Goal: Find specific page/section: Find specific page/section

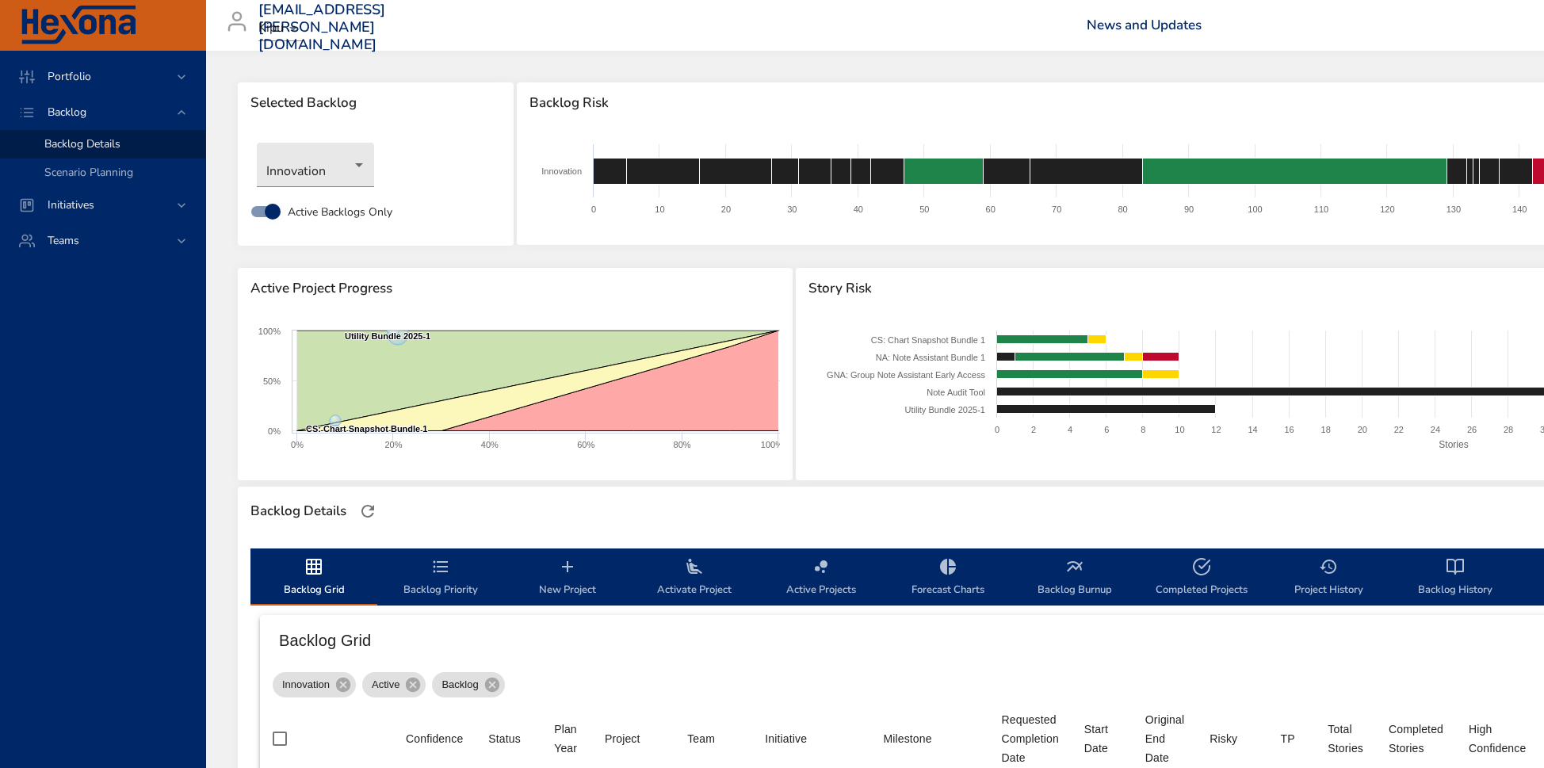
scroll to position [369, 0]
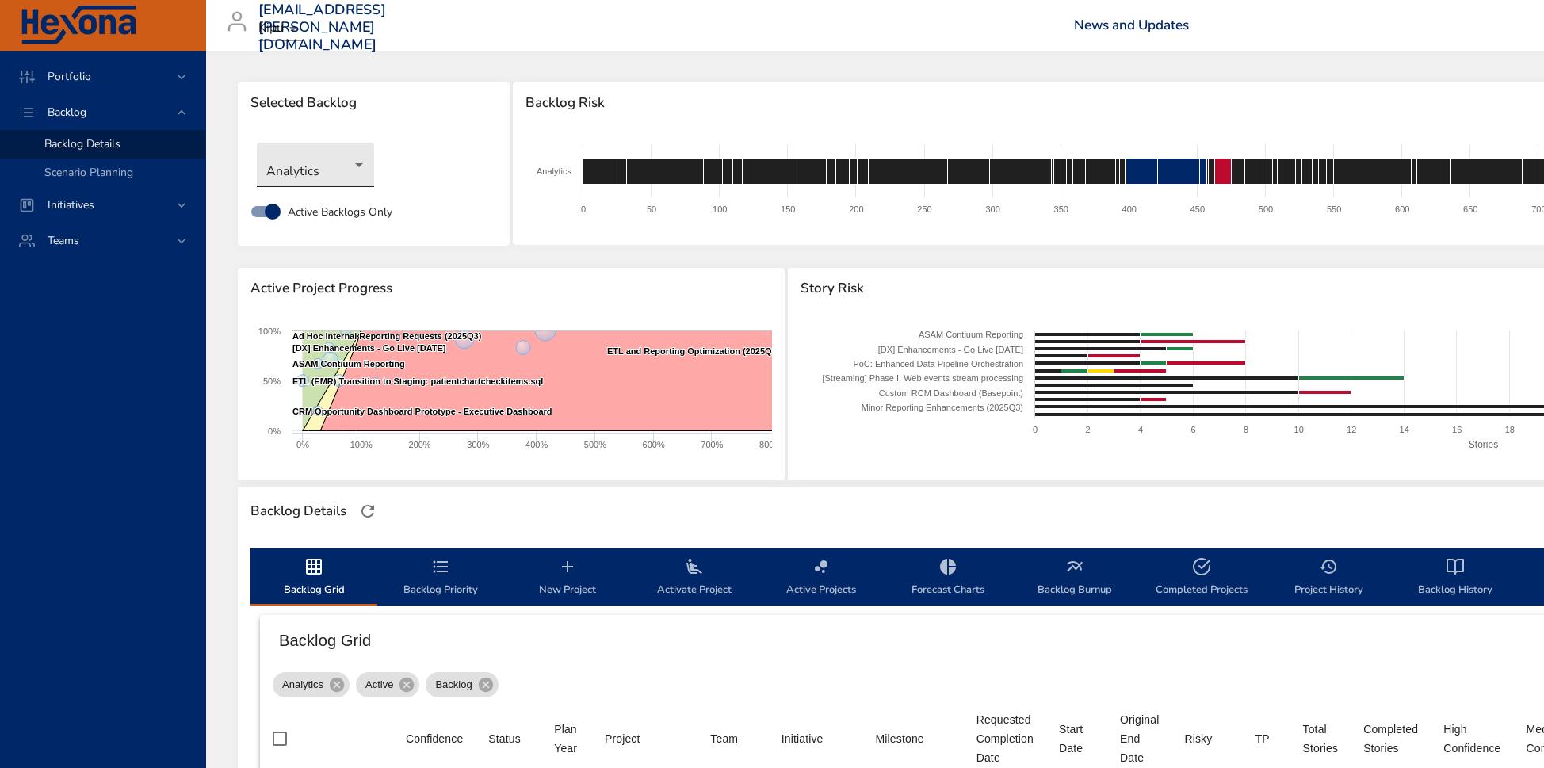
click at [345, 167] on body "Portfolio Backlog Backlog Details Scenario Planning Initiatives Teams [EMAIL_AD…" at bounding box center [772, 384] width 1544 height 768
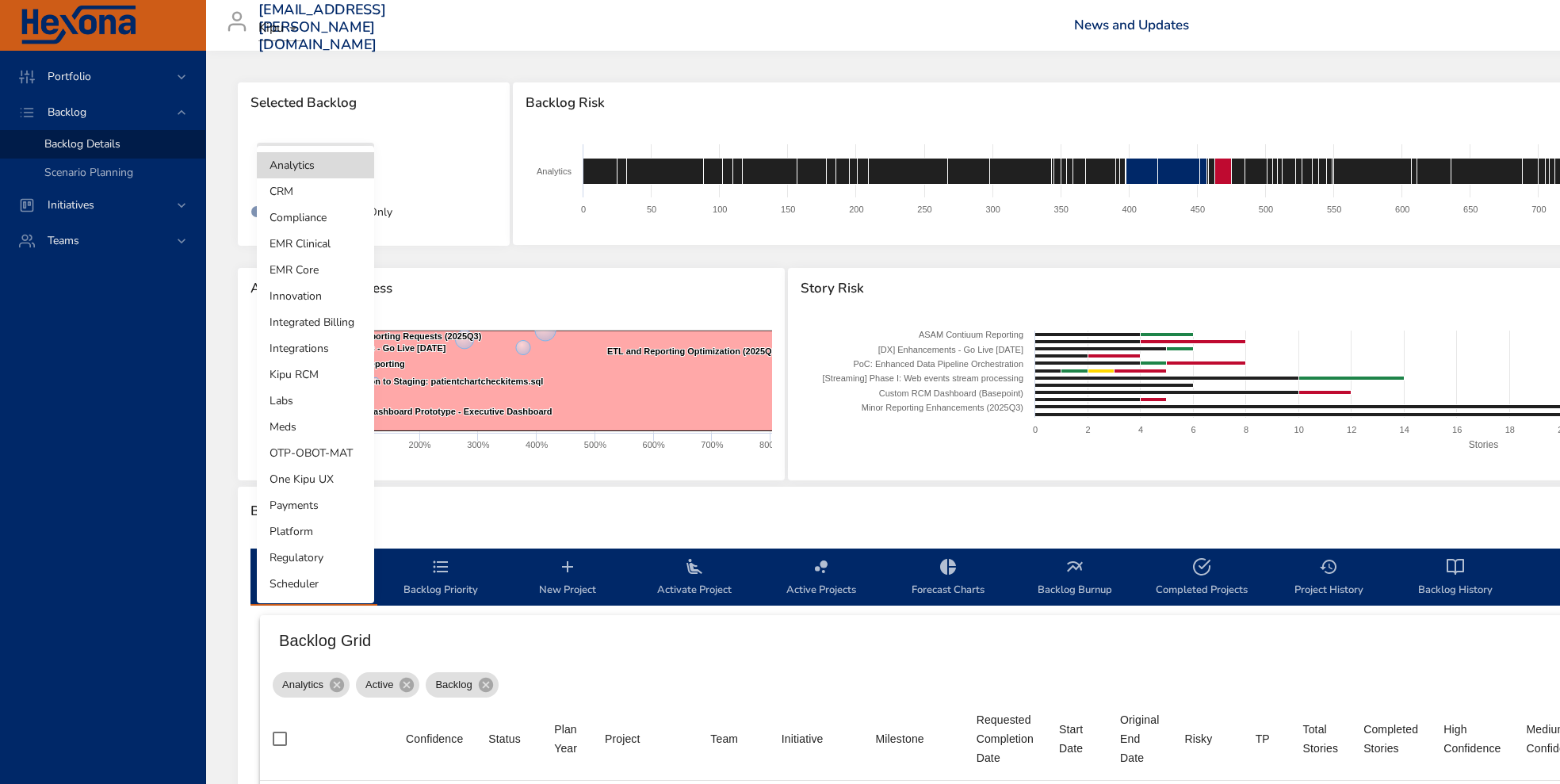
click at [316, 290] on li "Innovation" at bounding box center [315, 296] width 117 height 26
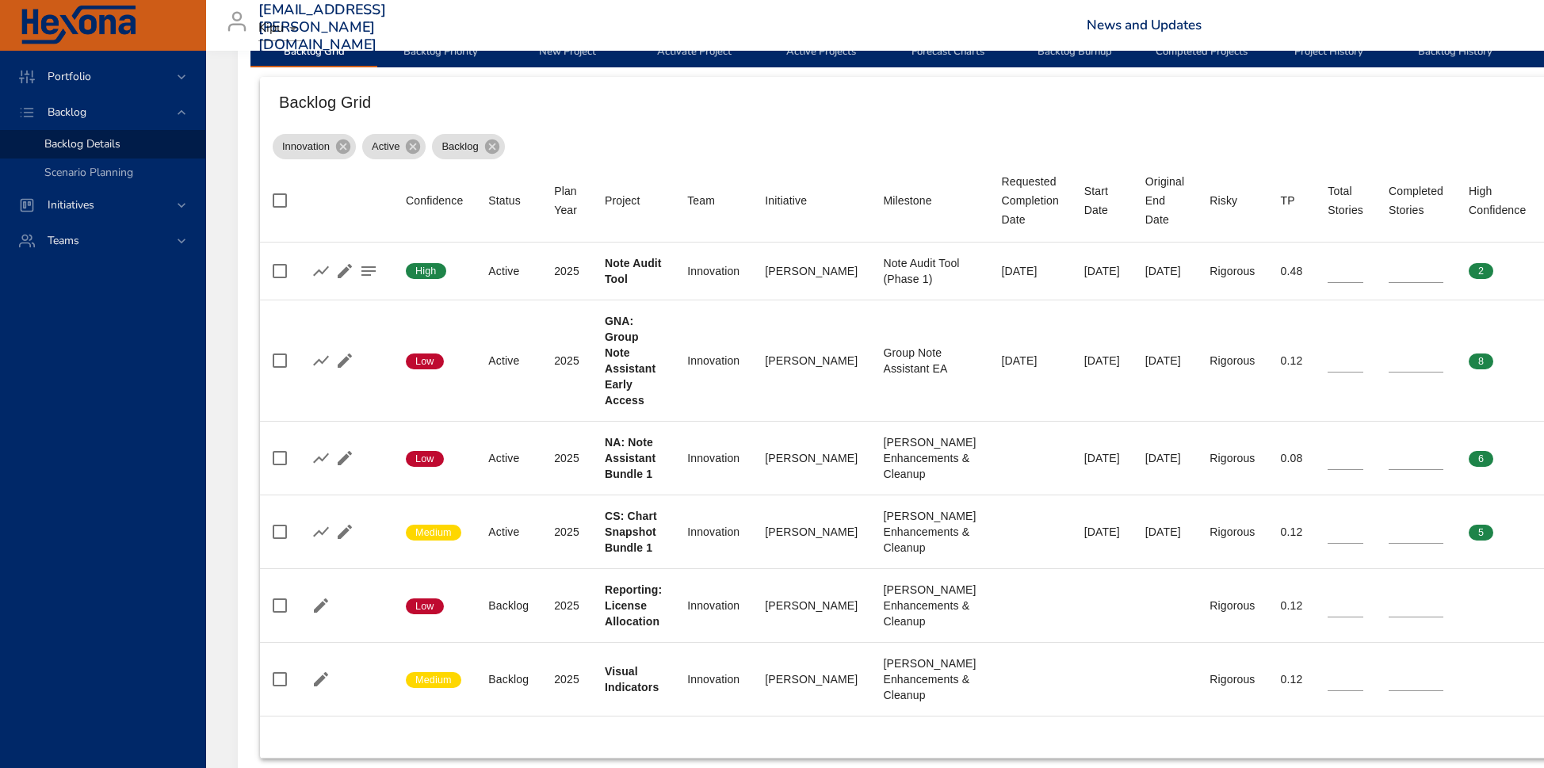
scroll to position [536, 0]
